Goal: Task Accomplishment & Management: Complete application form

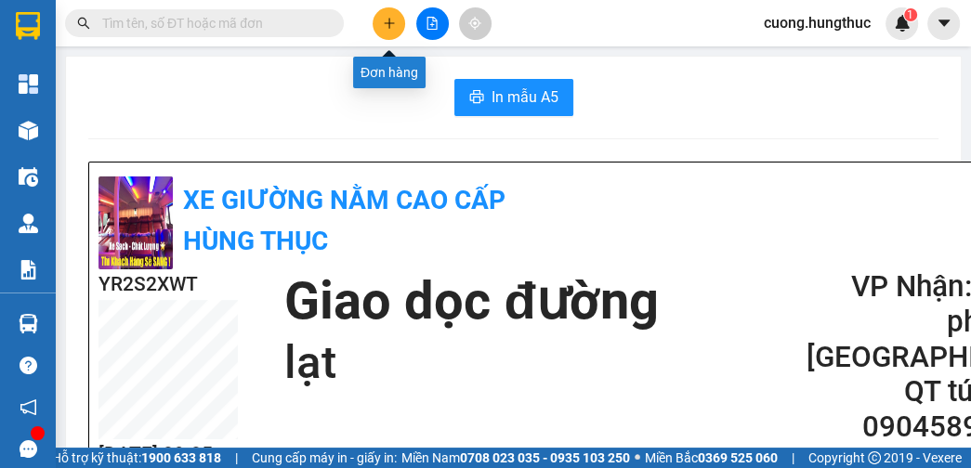
click at [395, 29] on icon "plus" at bounding box center [389, 23] width 13 height 13
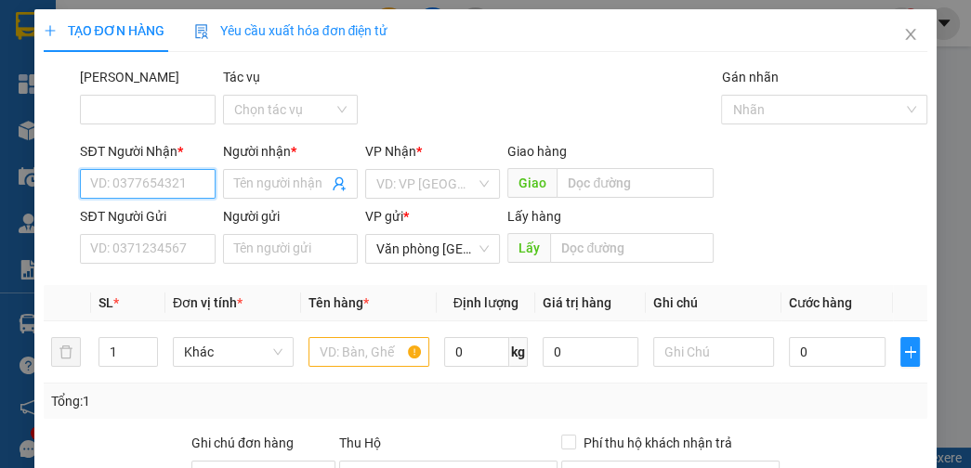
click at [136, 188] on input "SĐT Người Nhận *" at bounding box center [147, 184] width 135 height 30
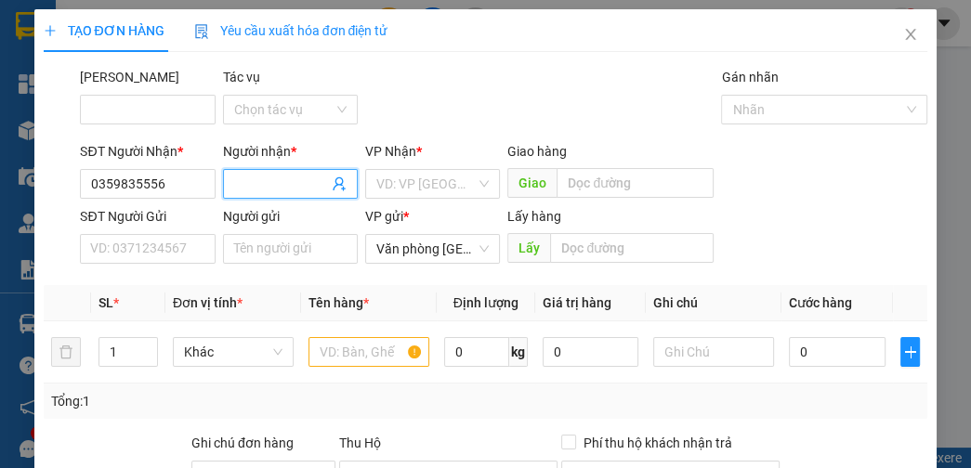
click at [268, 183] on input "Người nhận *" at bounding box center [281, 184] width 94 height 20
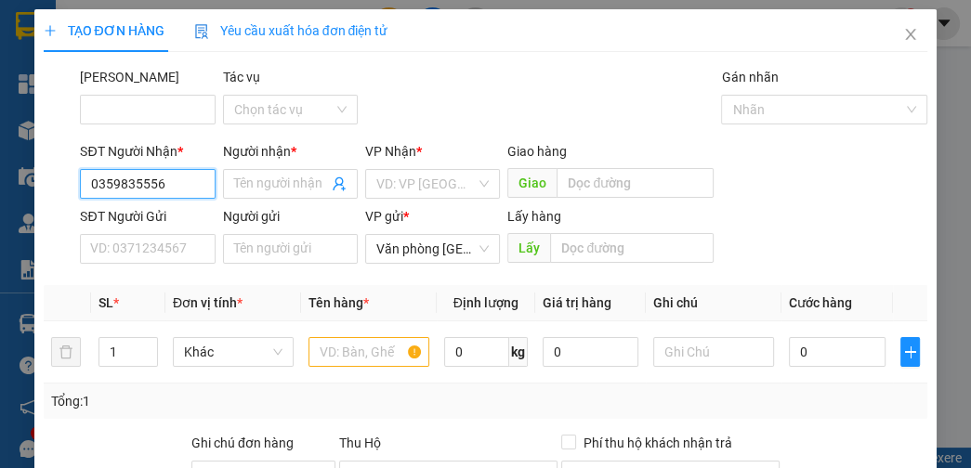
click at [180, 187] on input "0359835556" at bounding box center [147, 184] width 135 height 30
type input "0"
type input "0355181433"
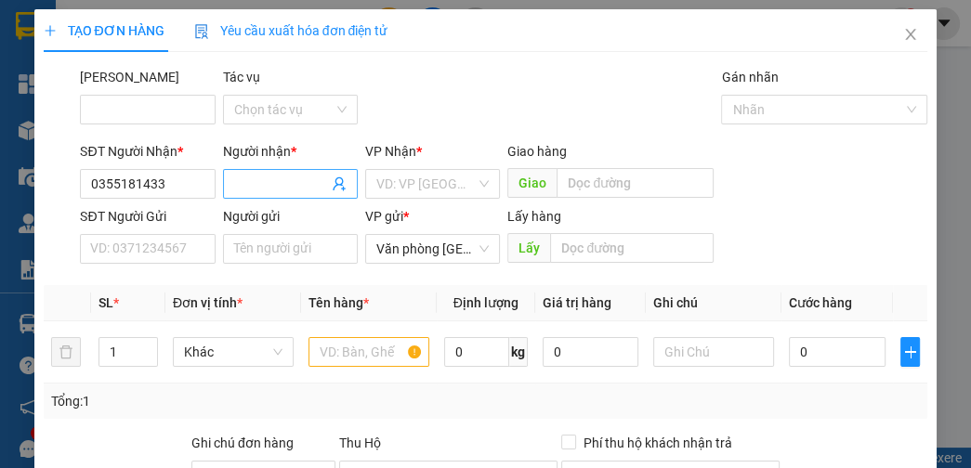
click at [270, 184] on input "Người nhận *" at bounding box center [281, 184] width 94 height 20
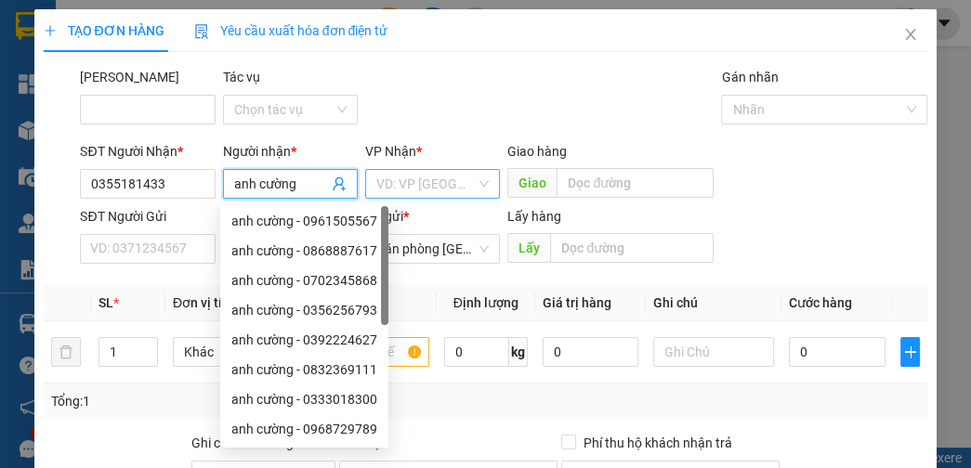
type input "anh cường"
click at [391, 191] on input "search" at bounding box center [425, 184] width 99 height 28
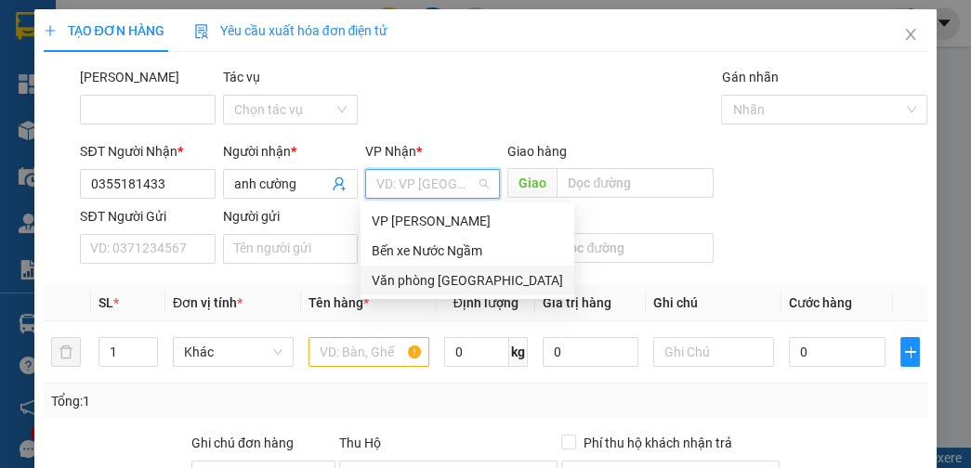
click at [425, 279] on div "Văn phòng [GEOGRAPHIC_DATA]" at bounding box center [467, 280] width 191 height 20
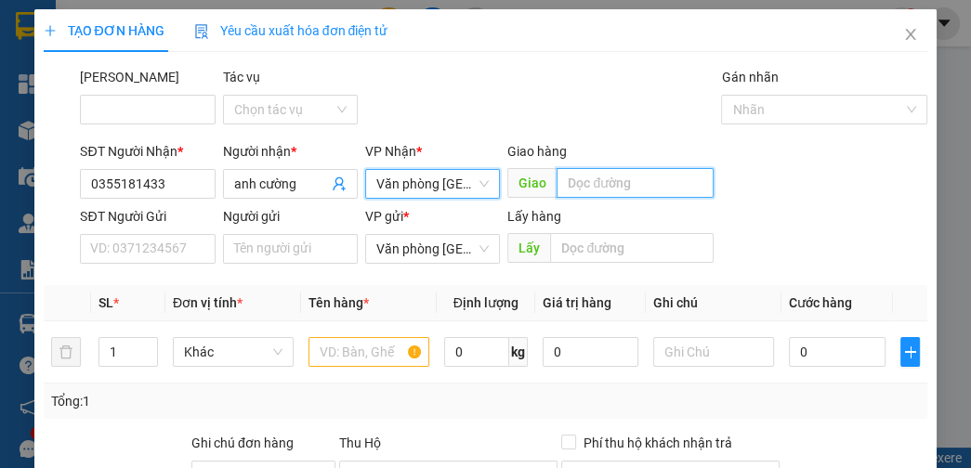
click at [587, 188] on input "text" at bounding box center [635, 183] width 157 height 30
type input "nghĩa lộc"
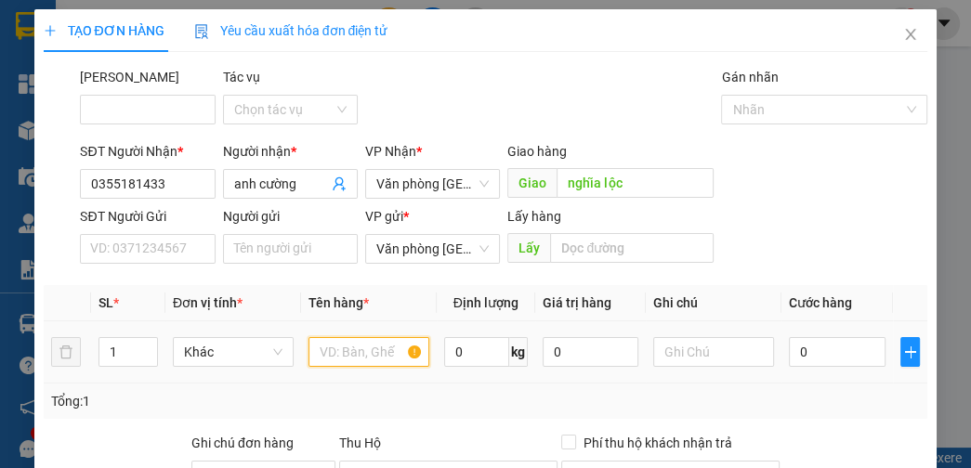
click at [348, 353] on input "text" at bounding box center [369, 352] width 121 height 30
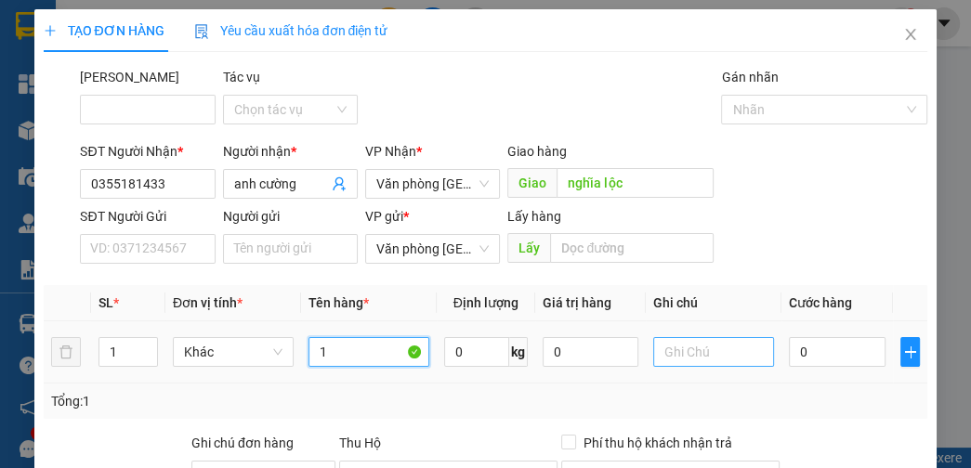
type input "1"
click at [719, 359] on input "text" at bounding box center [713, 352] width 121 height 30
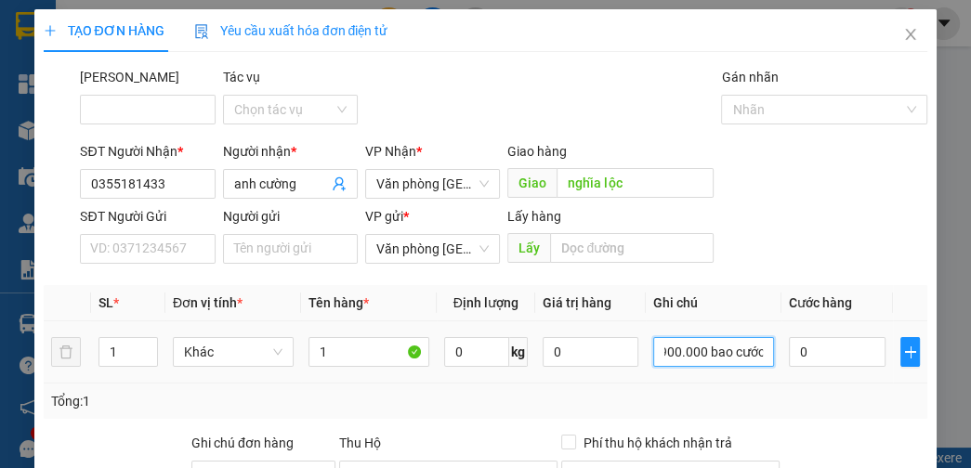
scroll to position [0, 97]
type input "nhà xe thu hộ 1.900.000 bao cước"
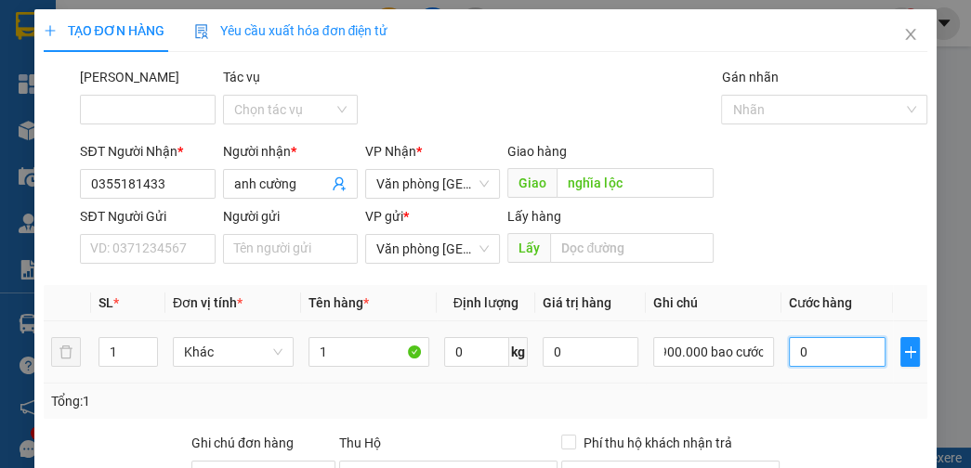
scroll to position [0, 0]
click at [835, 355] on input "0" at bounding box center [837, 352] width 96 height 30
click at [789, 351] on input "0" at bounding box center [837, 352] width 96 height 30
type input "10"
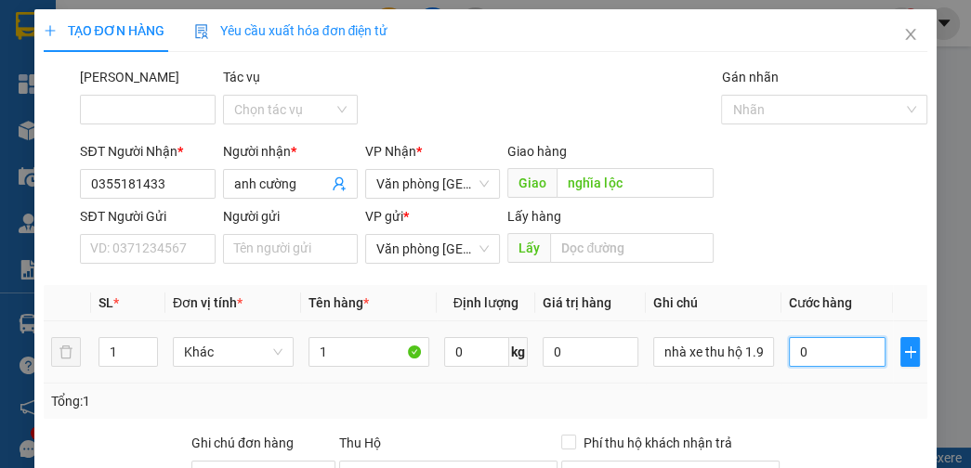
type input "10"
type input "160"
type input "10"
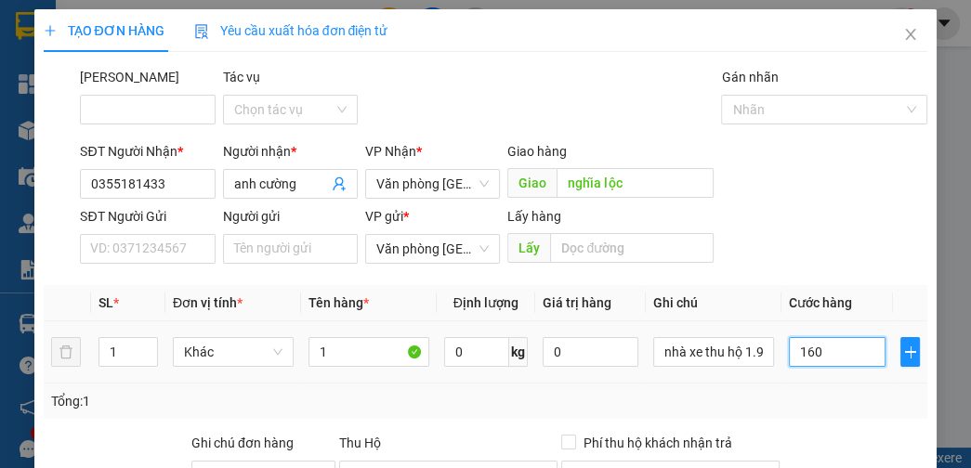
type input "10"
type input "190"
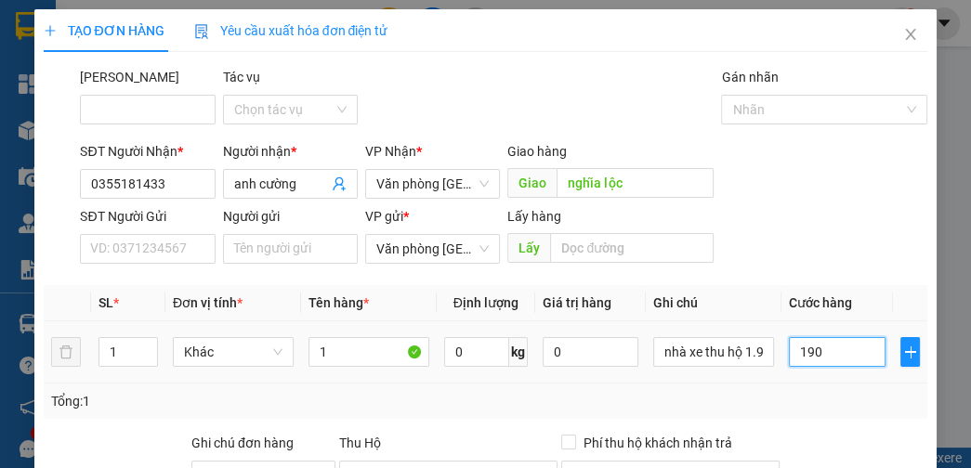
type input "1.900"
type input "19.000"
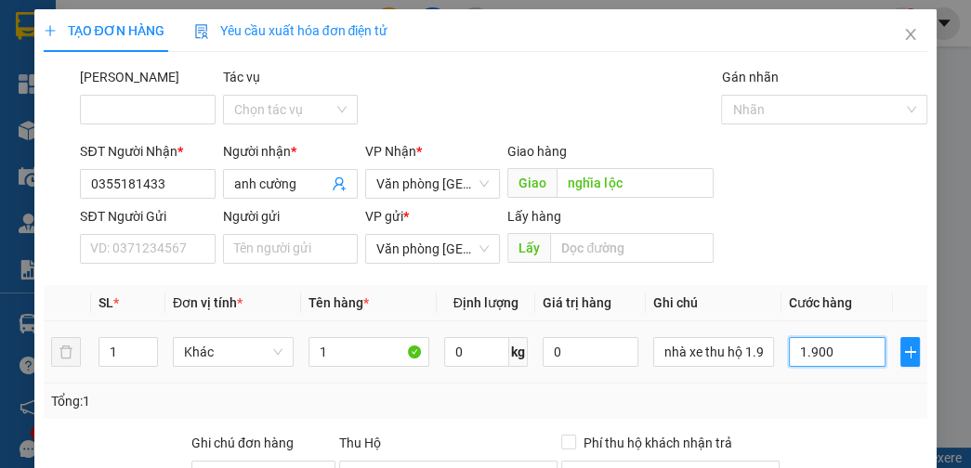
type input "19.000"
type input "190.000"
type input "1.900.000"
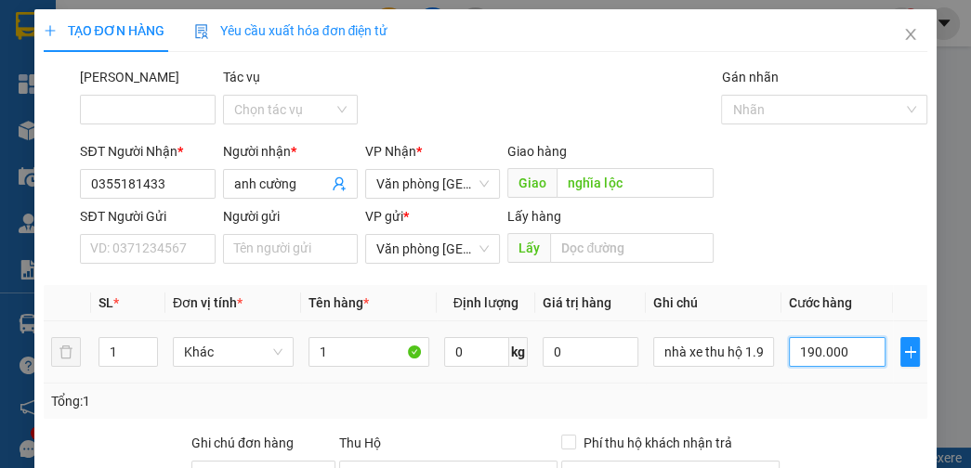
type input "1.900.000"
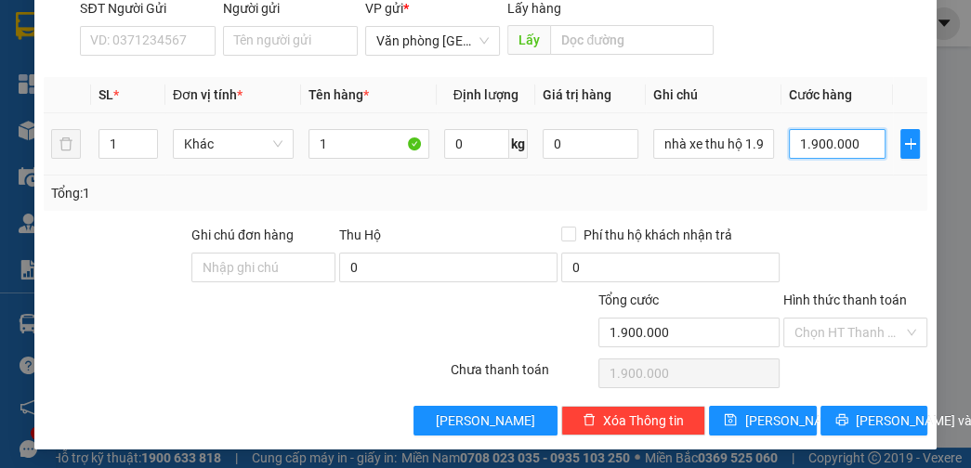
scroll to position [210, 0]
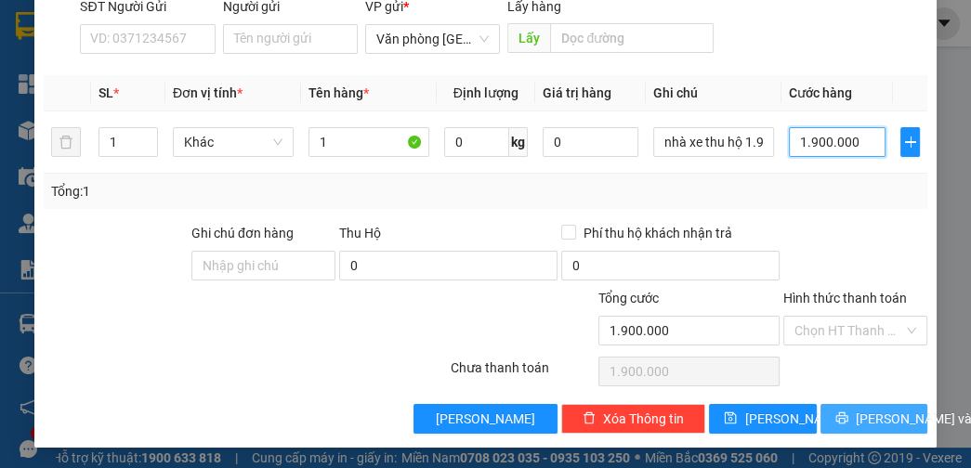
type input "1.900.000"
click at [847, 416] on button "[PERSON_NAME] và In" at bounding box center [874, 419] width 107 height 30
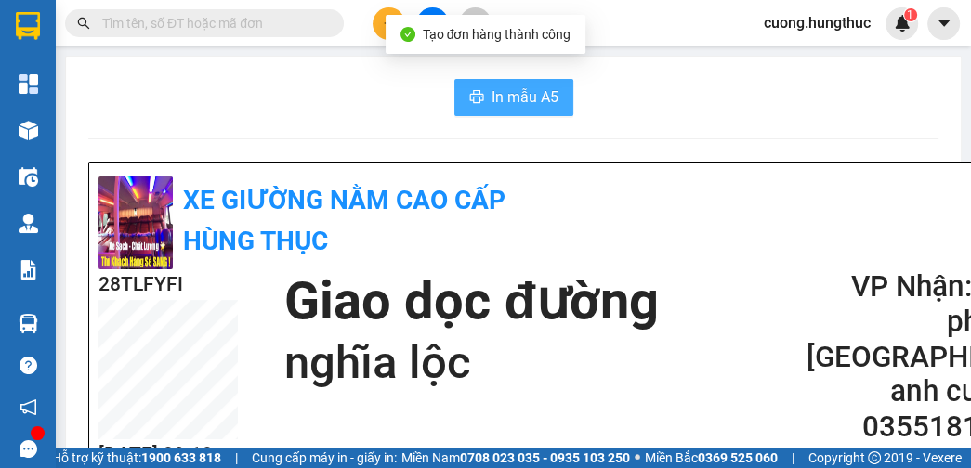
click at [551, 107] on span "In mẫu A5" at bounding box center [525, 97] width 67 height 23
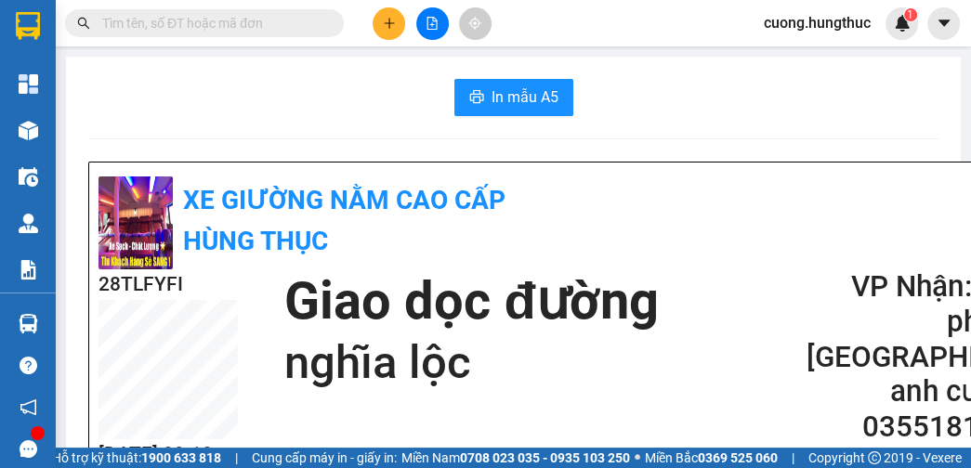
click at [794, 245] on div "XE GIƯỜNG NẰM CAO CẤP HÙNG THỤC" at bounding box center [564, 221] width 931 height 98
click at [865, 231] on div "XE GIƯỜNG NẰM CAO CẤP HÙNG THỤC" at bounding box center [564, 221] width 931 height 98
